Goal: Information Seeking & Learning: Learn about a topic

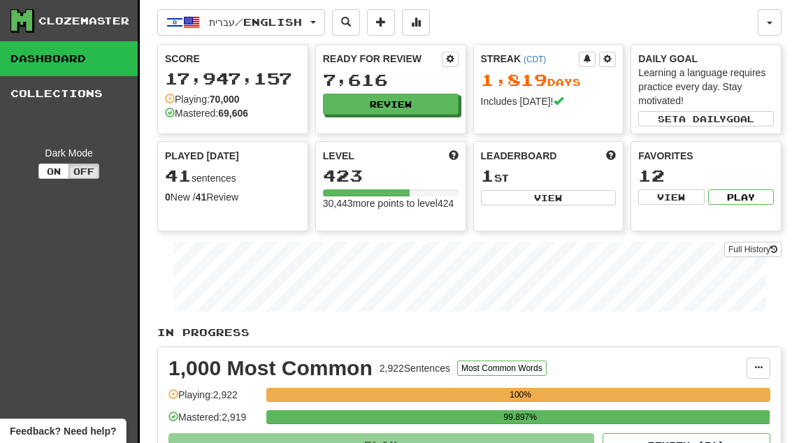
click at [422, 106] on button "Review" at bounding box center [391, 104] width 136 height 21
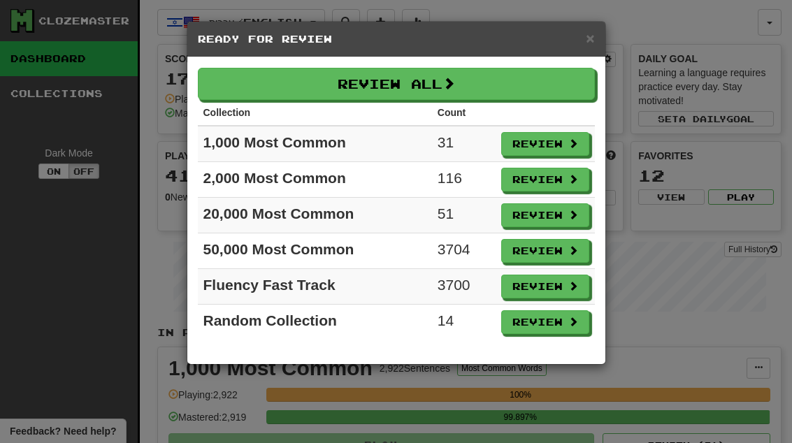
click at [562, 322] on button "Review" at bounding box center [545, 322] width 88 height 24
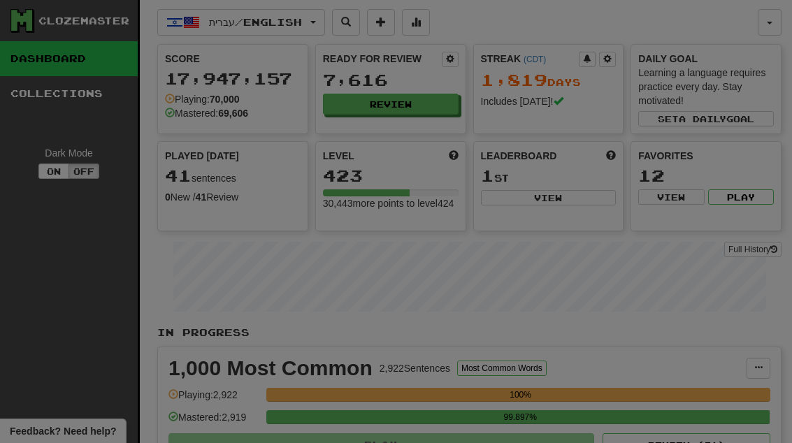
select select "**"
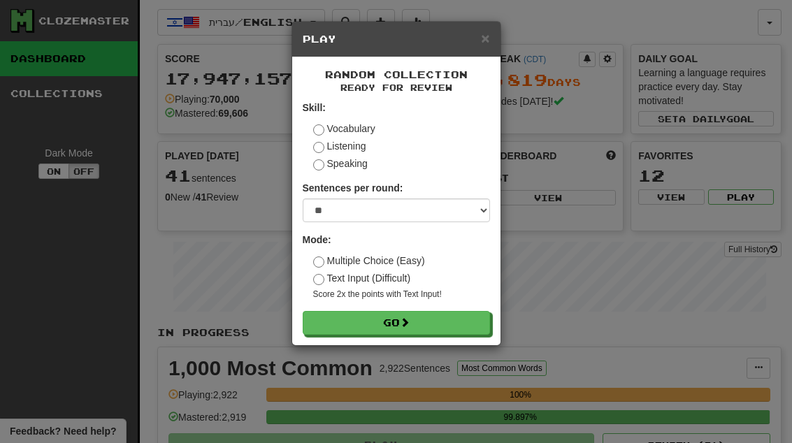
click at [473, 320] on button "Go" at bounding box center [396, 323] width 187 height 24
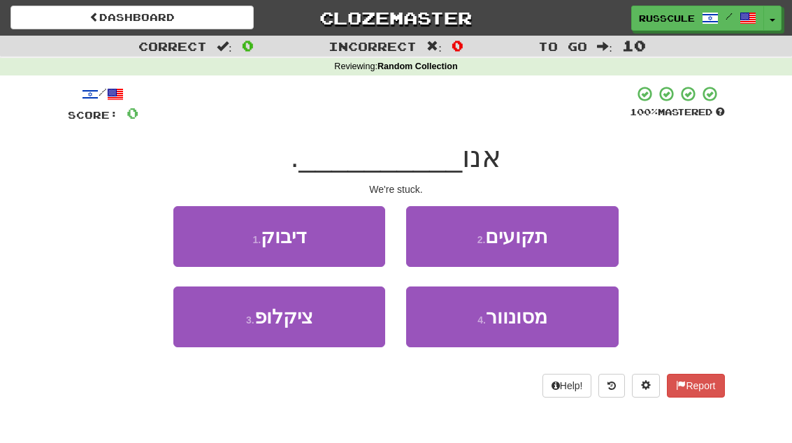
click at [205, 235] on button "1 . דיבוק" at bounding box center [279, 236] width 212 height 61
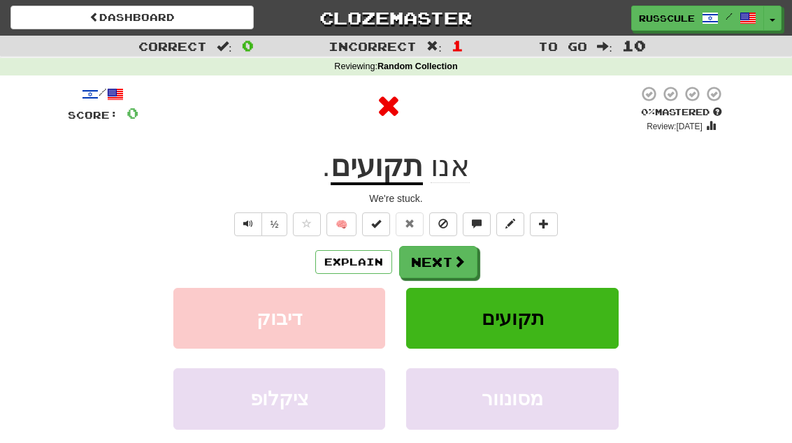
click at [461, 263] on span at bounding box center [459, 261] width 13 height 13
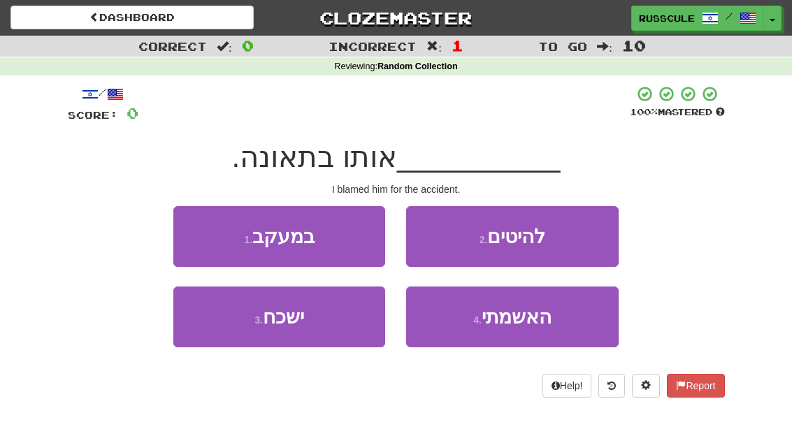
click at [550, 332] on button "4 . האשמתי" at bounding box center [512, 317] width 212 height 61
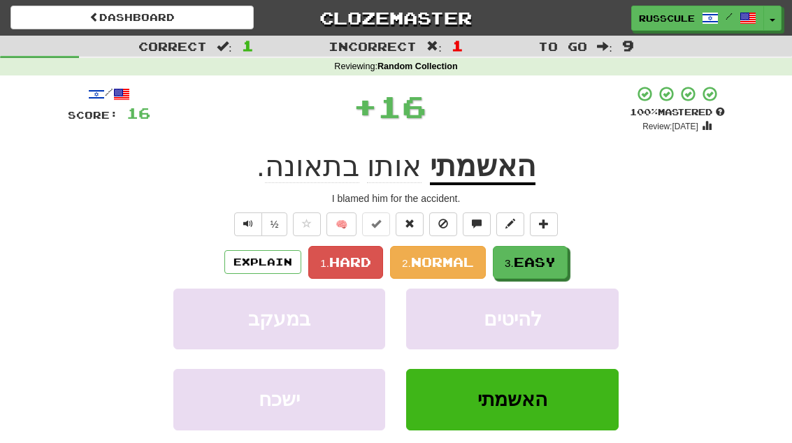
click at [547, 256] on span "Easy" at bounding box center [535, 262] width 42 height 15
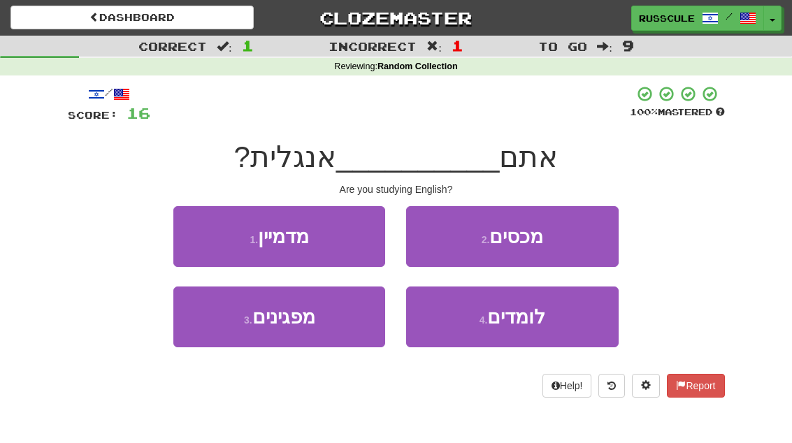
click at [545, 327] on button "4 . לומדים" at bounding box center [512, 317] width 212 height 61
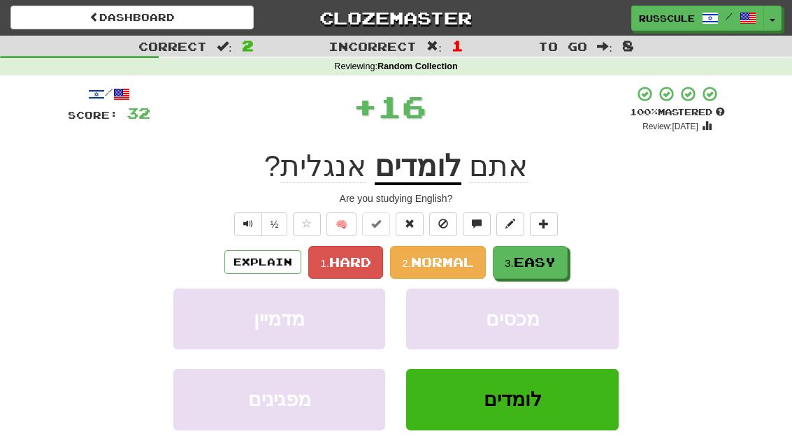
click at [554, 259] on span "Easy" at bounding box center [535, 262] width 42 height 15
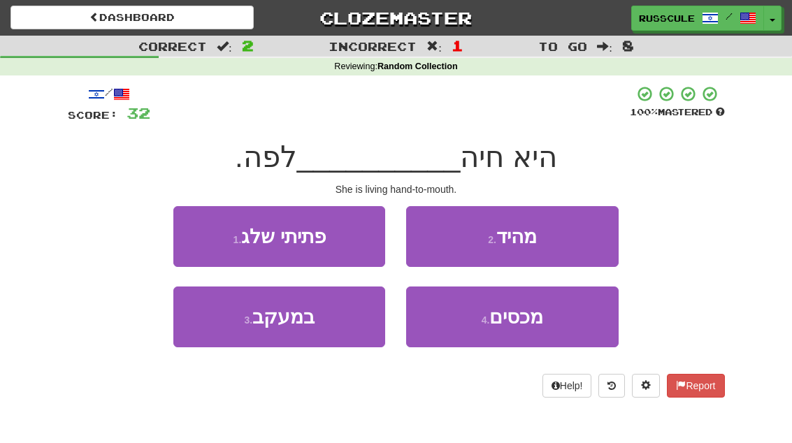
click at [573, 248] on button "2 . מהיד" at bounding box center [512, 236] width 212 height 61
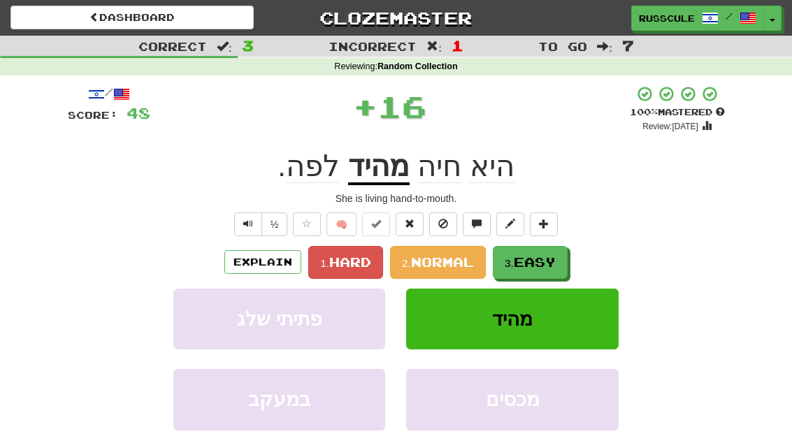
click at [552, 264] on span "Easy" at bounding box center [535, 262] width 42 height 15
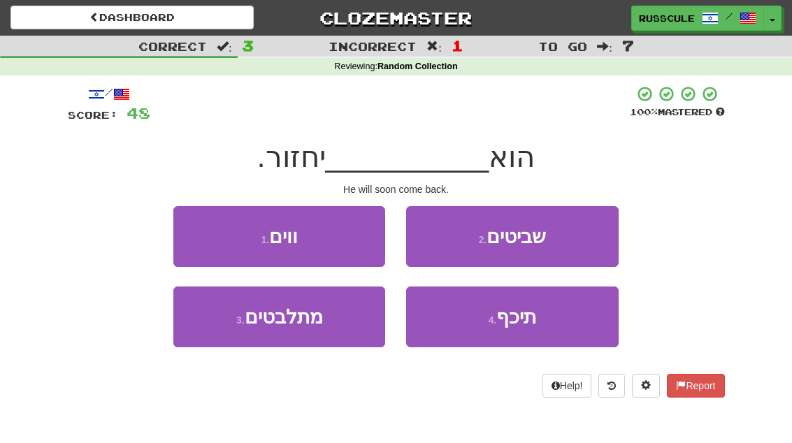
click at [552, 319] on button "4 . תיכף" at bounding box center [512, 317] width 212 height 61
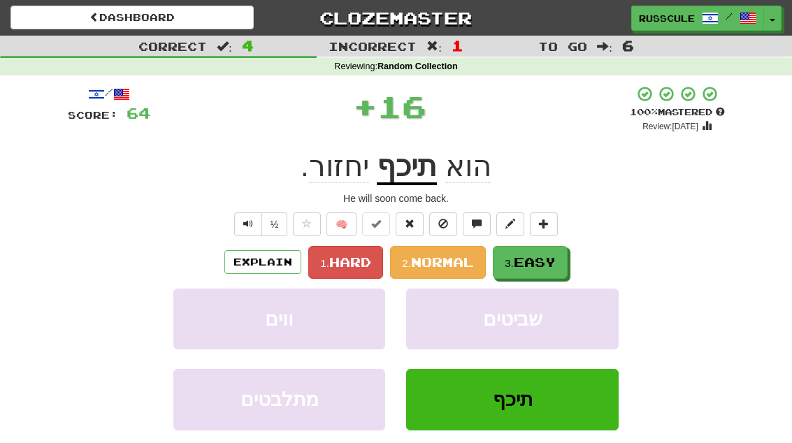
click at [568, 254] on button "3. Easy" at bounding box center [530, 262] width 75 height 33
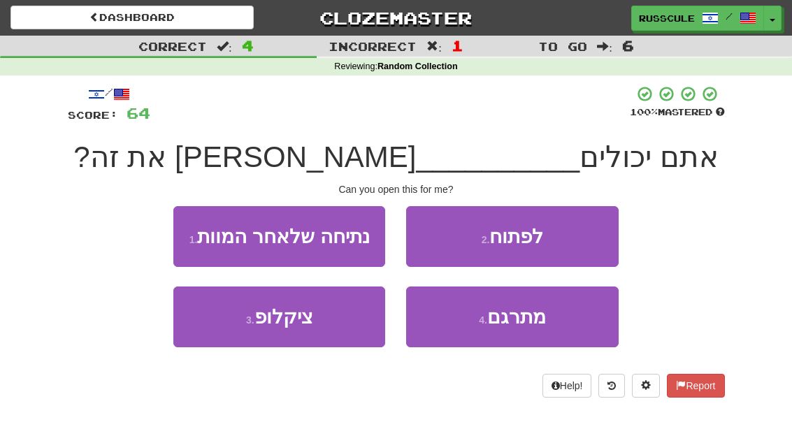
click at [586, 234] on button "2 . לפתוח" at bounding box center [512, 236] width 212 height 61
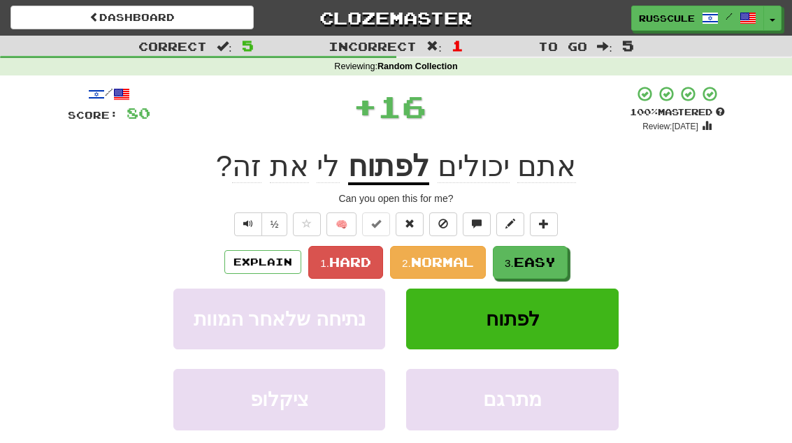
click at [555, 257] on span "Easy" at bounding box center [535, 262] width 42 height 15
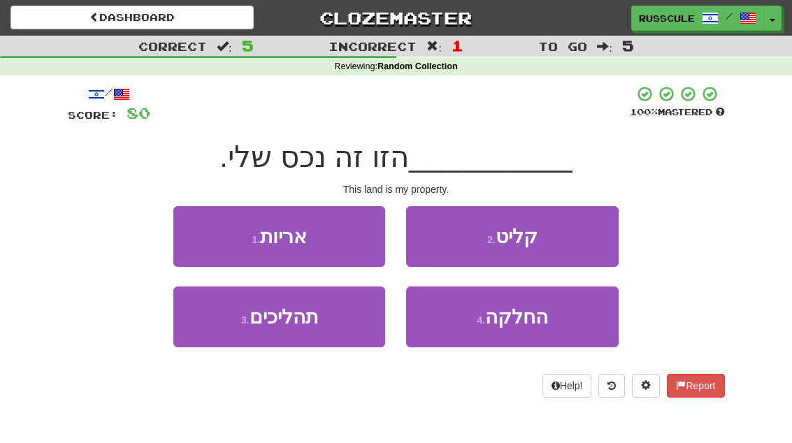
click at [222, 330] on button "3 . תהליכים" at bounding box center [279, 317] width 212 height 61
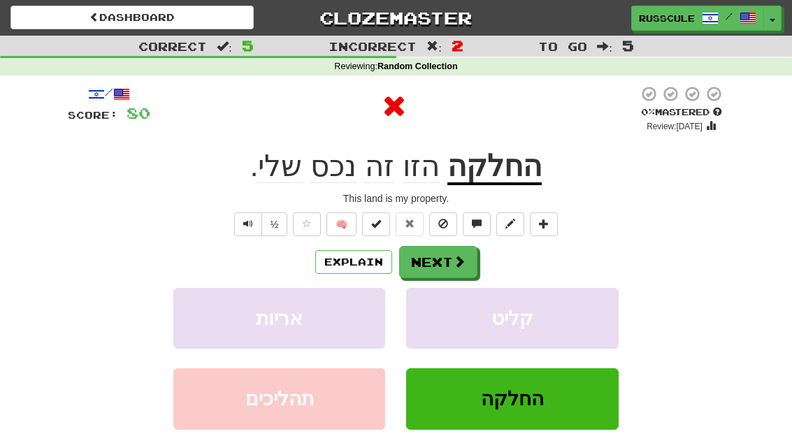
click at [474, 264] on button "Next" at bounding box center [438, 262] width 78 height 32
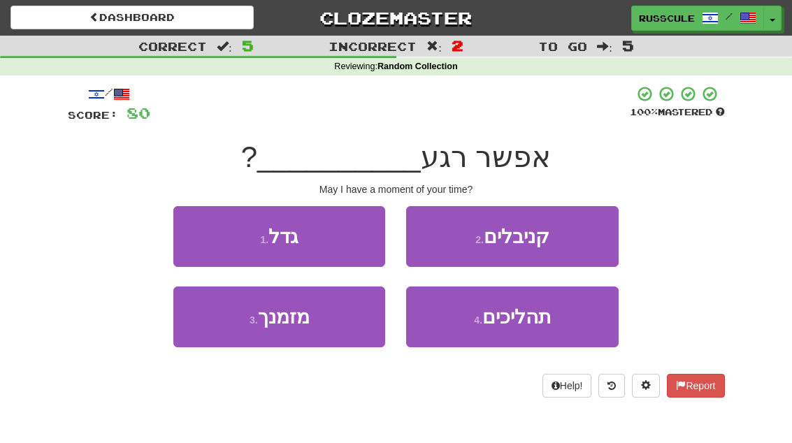
click at [225, 327] on button "3 . מזמנך" at bounding box center [279, 317] width 212 height 61
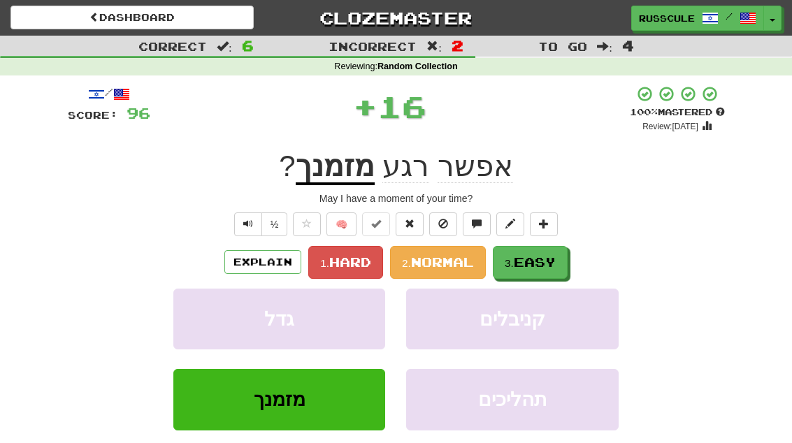
click at [533, 259] on span "Easy" at bounding box center [535, 262] width 42 height 15
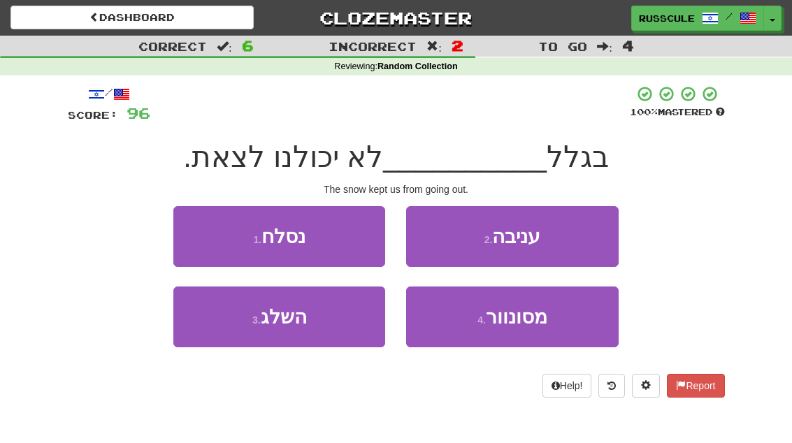
click at [224, 327] on button "3 . השלג" at bounding box center [279, 317] width 212 height 61
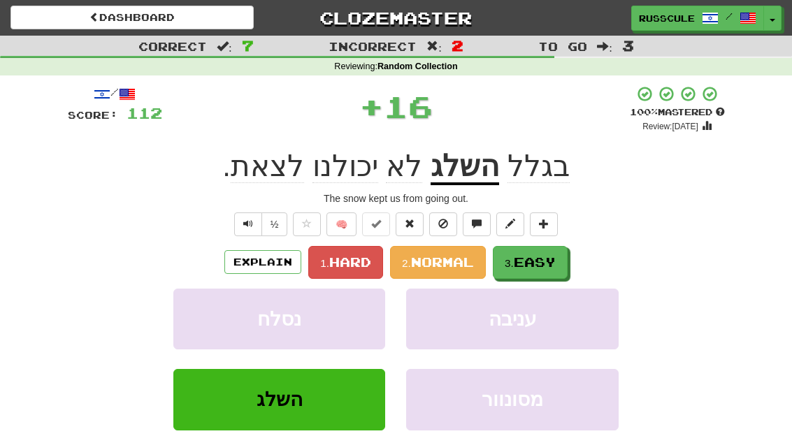
click at [556, 262] on span "Easy" at bounding box center [535, 262] width 42 height 15
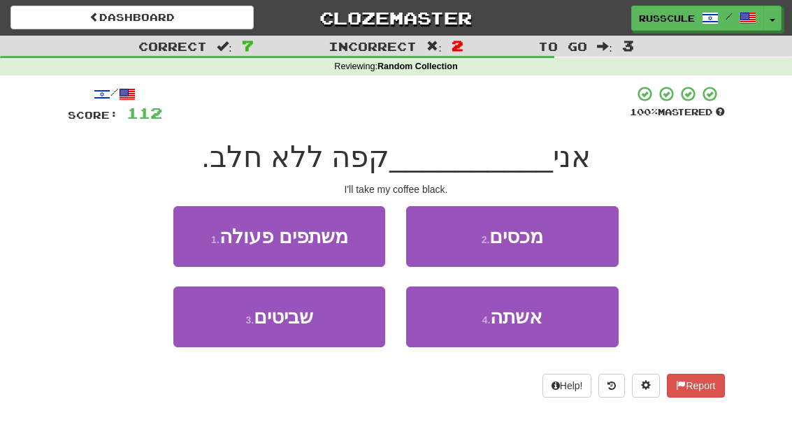
click at [559, 323] on button "4 . אשתה" at bounding box center [512, 317] width 212 height 61
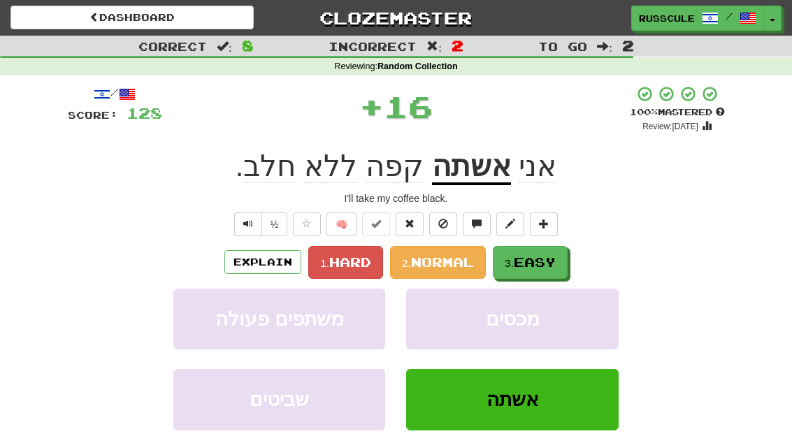
click at [562, 255] on button "3. Easy" at bounding box center [530, 262] width 75 height 33
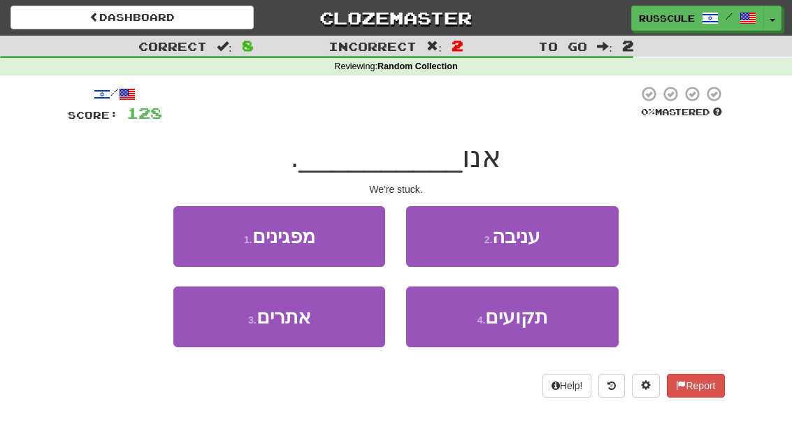
click at [197, 233] on button "1 . מפגינים" at bounding box center [279, 236] width 212 height 61
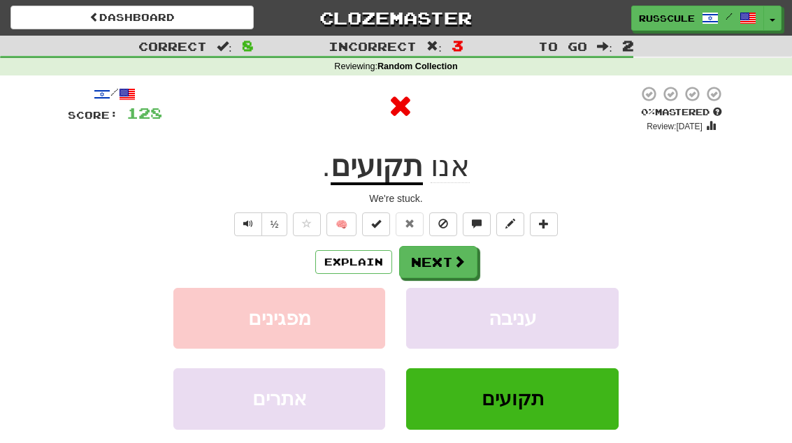
click at [469, 253] on button "Next" at bounding box center [438, 262] width 78 height 32
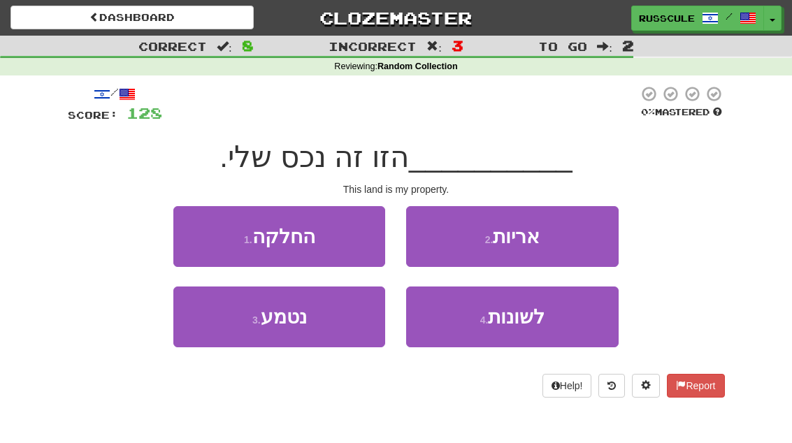
click at [197, 228] on button "1 . החלקה" at bounding box center [279, 236] width 212 height 61
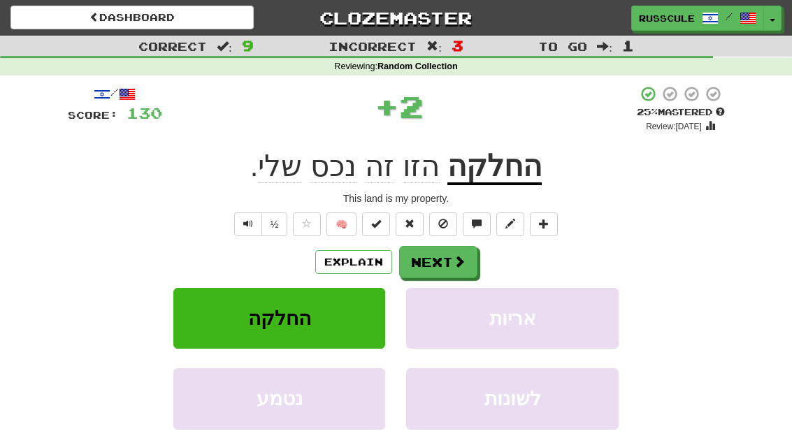
click at [470, 259] on button "Next" at bounding box center [438, 262] width 78 height 32
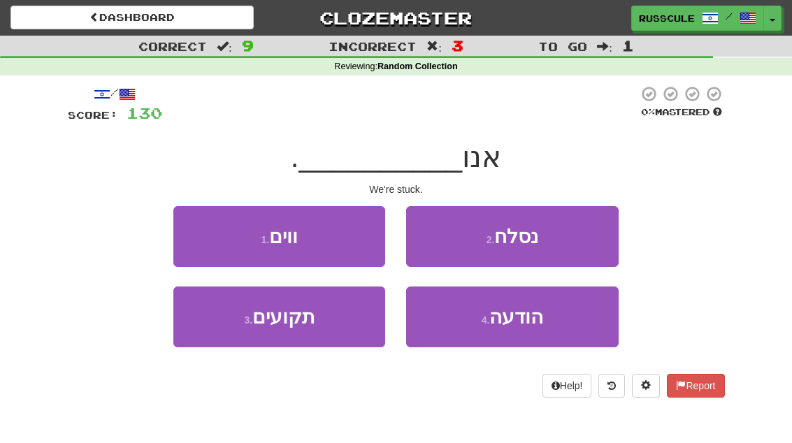
click at [229, 327] on button "3 . תקועים" at bounding box center [279, 317] width 212 height 61
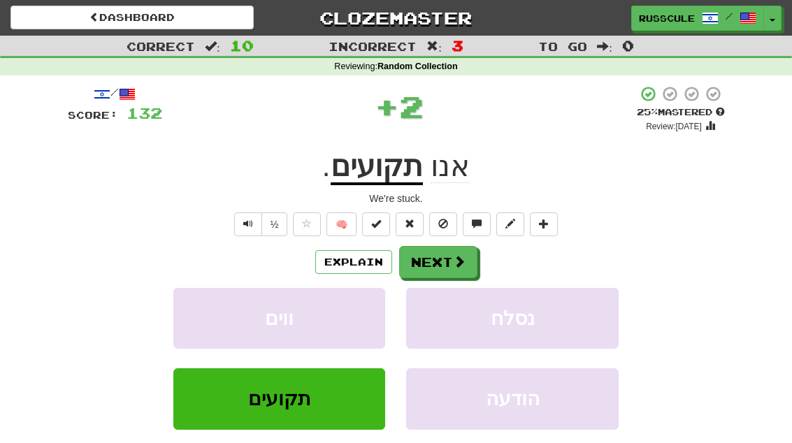
click at [461, 259] on span at bounding box center [459, 261] width 13 height 13
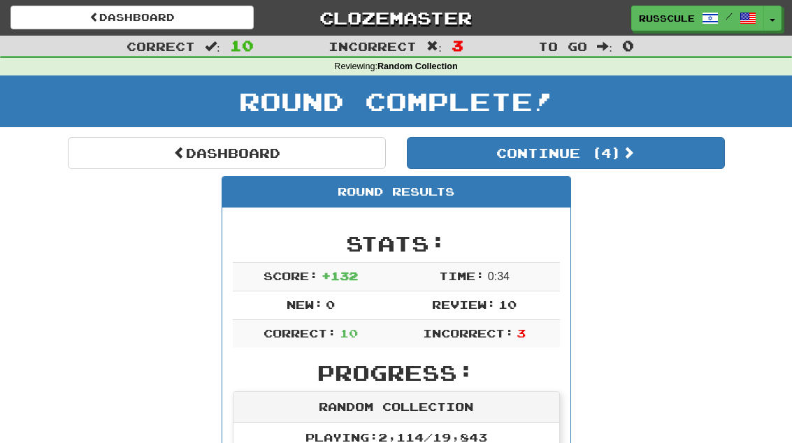
click at [663, 159] on button "Continue ( 4 )" at bounding box center [566, 153] width 318 height 32
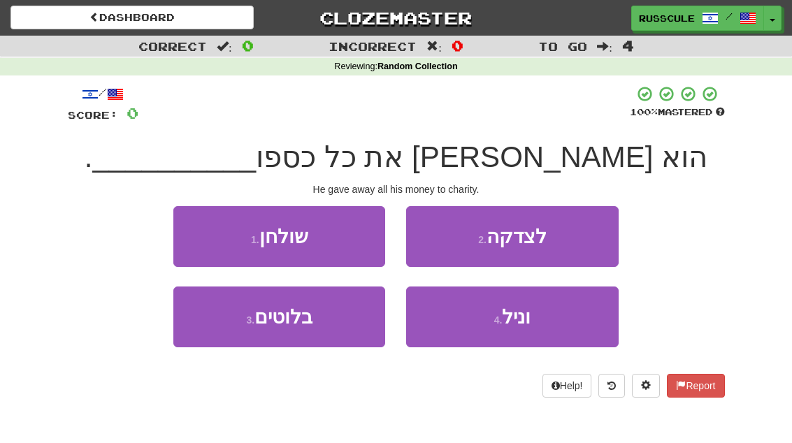
click at [584, 242] on button "2 . לצדקה" at bounding box center [512, 236] width 212 height 61
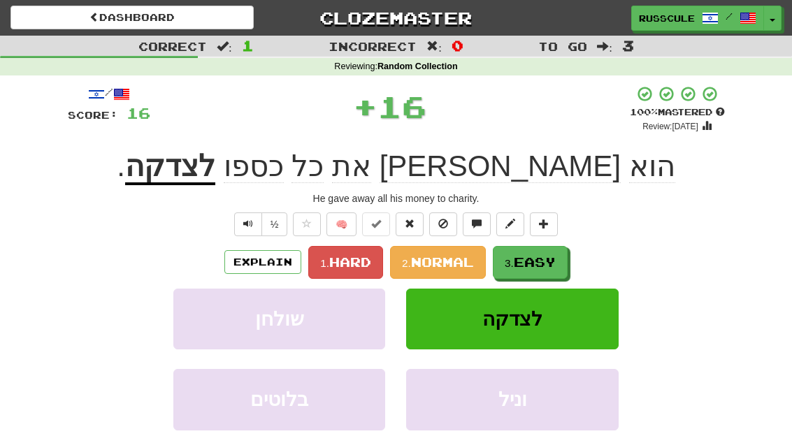
click at [539, 261] on span "Easy" at bounding box center [535, 262] width 42 height 15
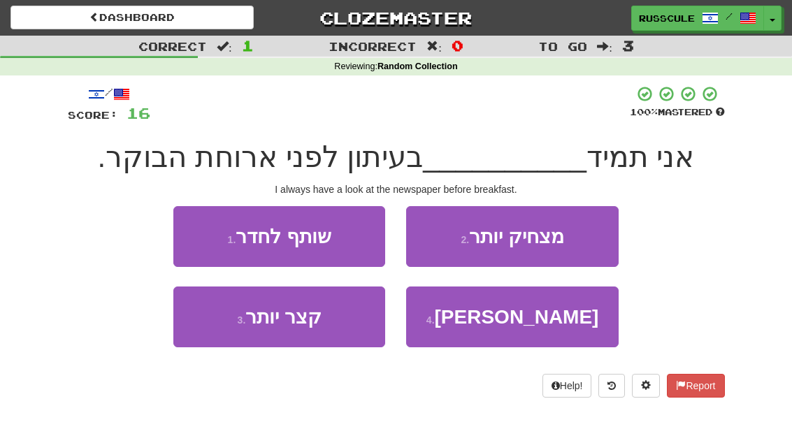
click at [545, 327] on button "4 . מעיין" at bounding box center [512, 317] width 212 height 61
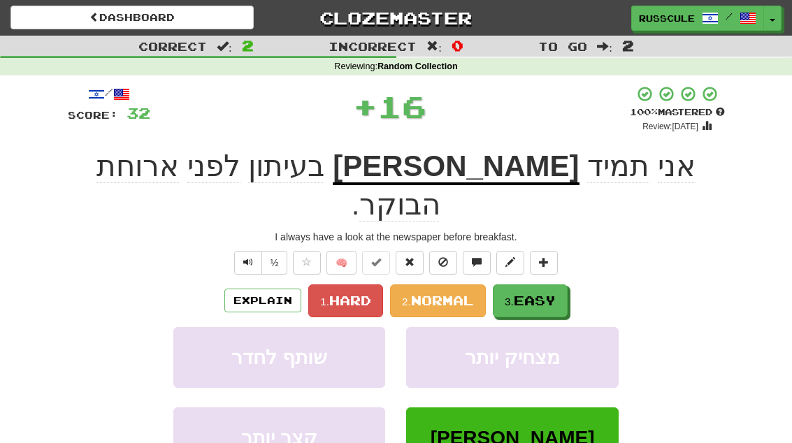
click at [545, 293] on span "Easy" at bounding box center [535, 300] width 42 height 15
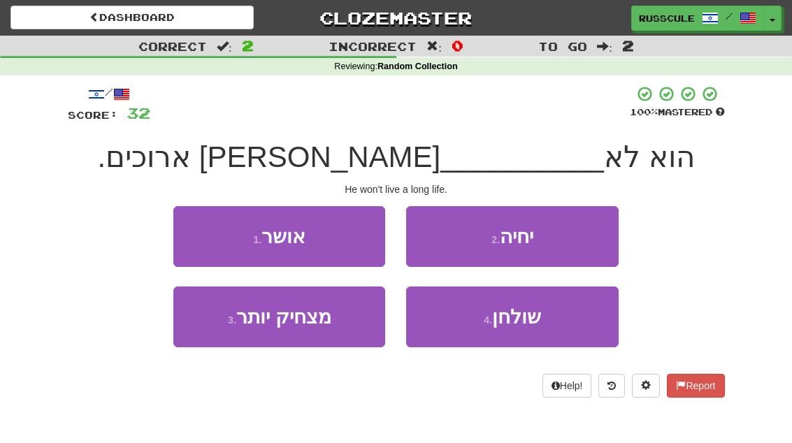
click at [579, 241] on button "2 . יחיה" at bounding box center [512, 236] width 212 height 61
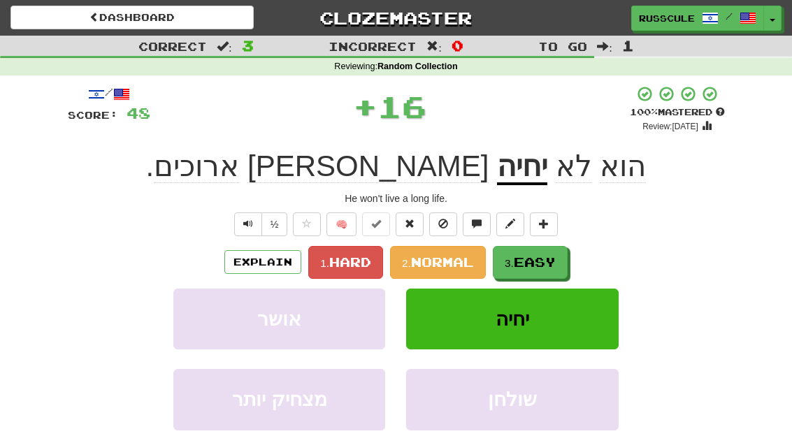
click at [550, 259] on span "Easy" at bounding box center [535, 262] width 42 height 15
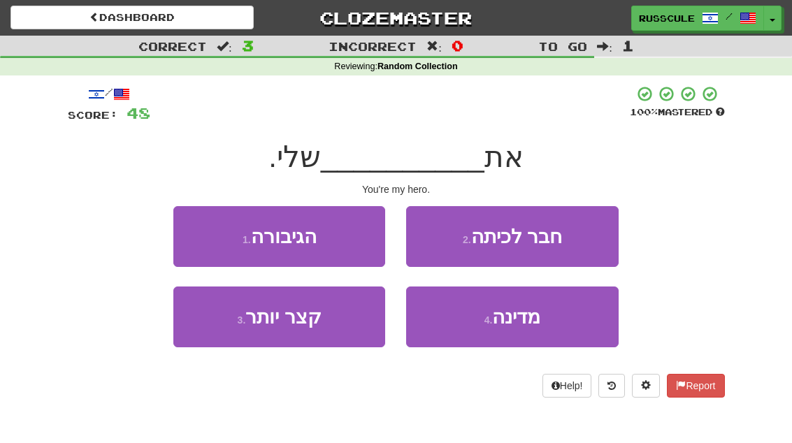
click at [206, 223] on button "1 . הגיבורה" at bounding box center [279, 236] width 212 height 61
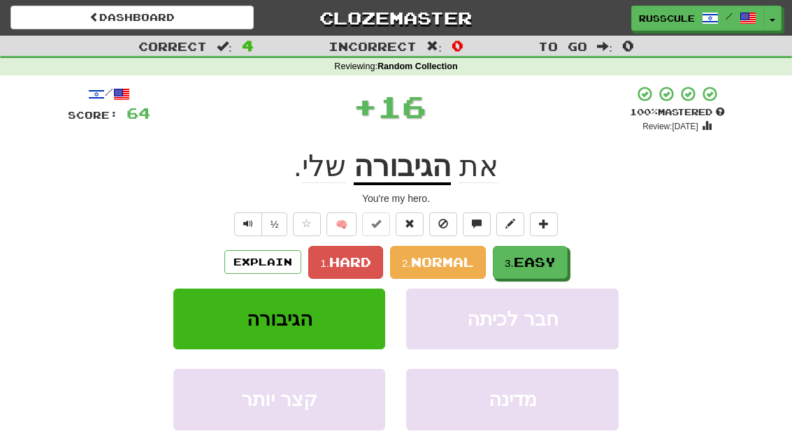
click at [551, 257] on span "Easy" at bounding box center [535, 262] width 42 height 15
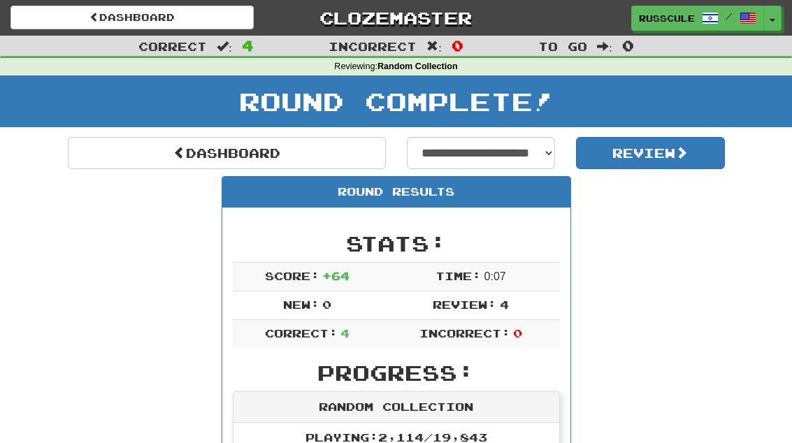
click at [87, 141] on link "Dashboard" at bounding box center [227, 153] width 318 height 32
